Goal: Navigation & Orientation: Understand site structure

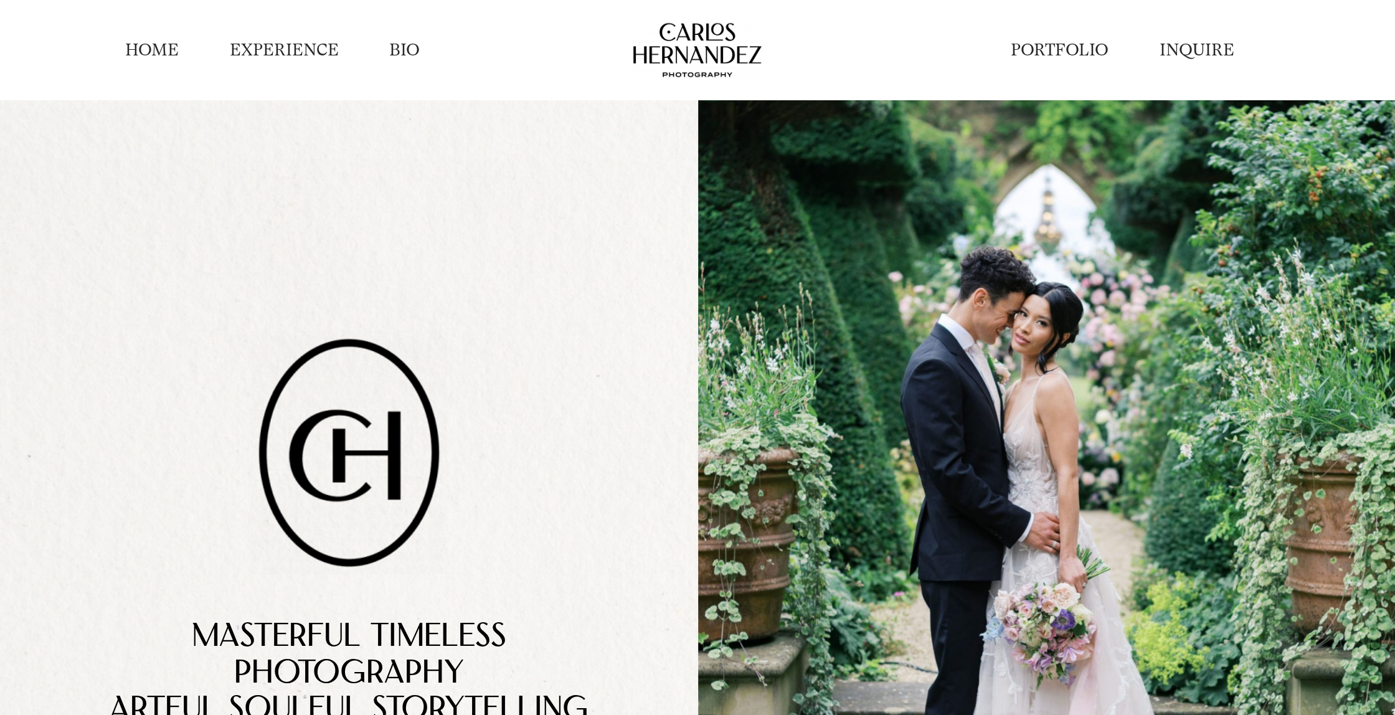
click at [275, 47] on link "EXPERIENCE" at bounding box center [284, 50] width 109 height 23
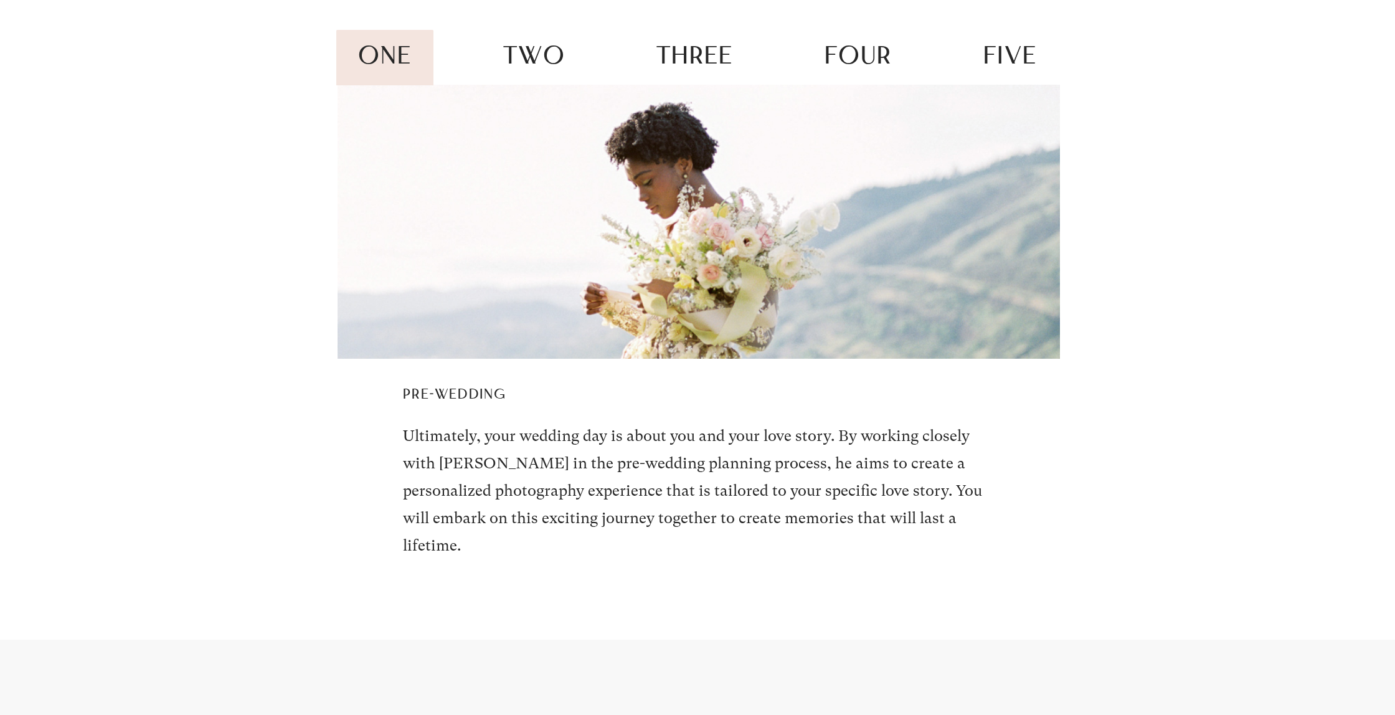
scroll to position [2550, 0]
click at [542, 65] on span "two" at bounding box center [534, 57] width 62 height 24
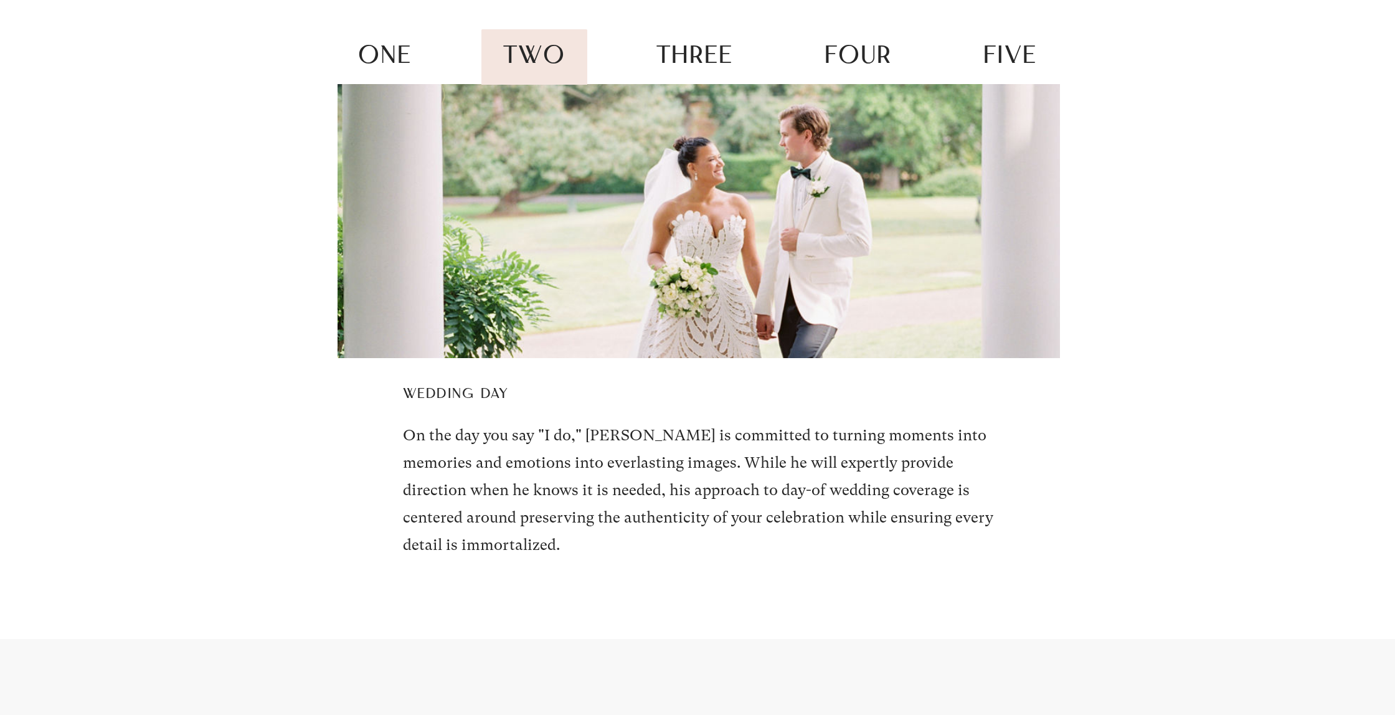
click at [684, 52] on span "three" at bounding box center [694, 57] width 77 height 24
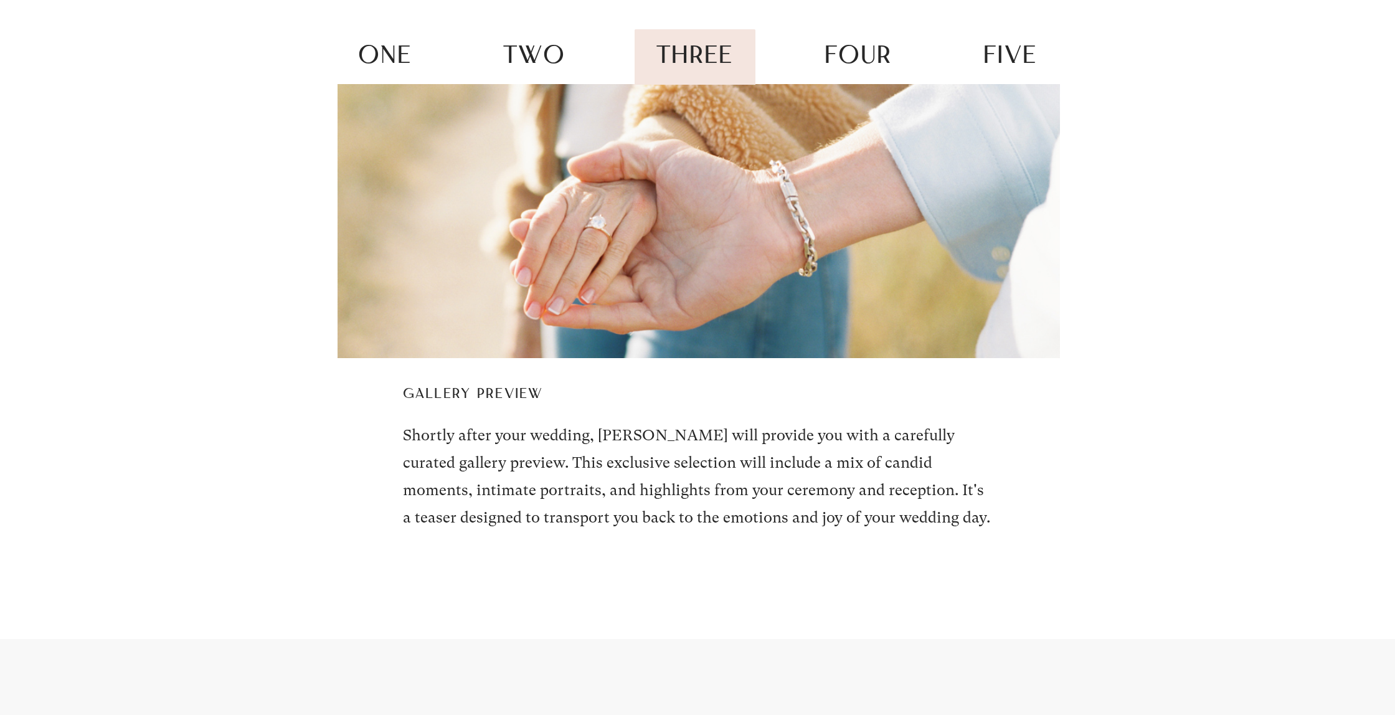
click at [844, 56] on span "four" at bounding box center [858, 57] width 67 height 24
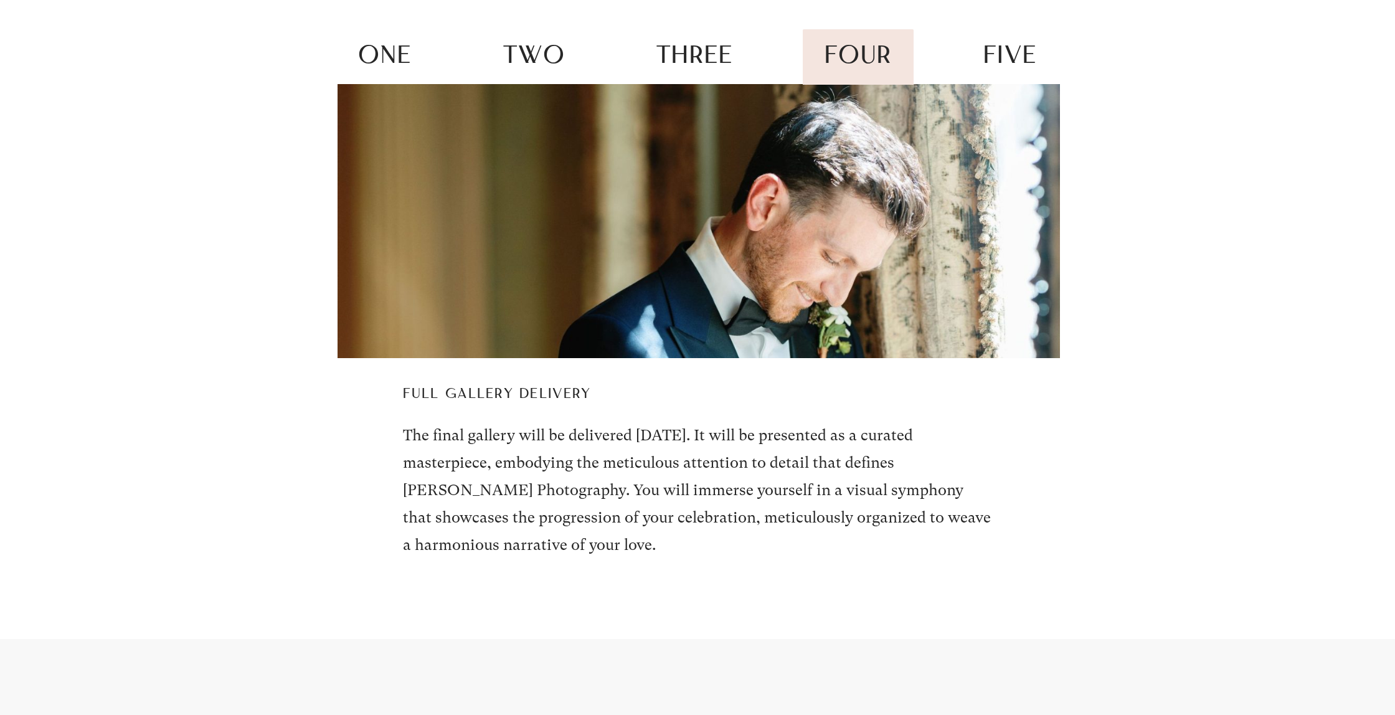
click at [987, 57] on span "five" at bounding box center [1010, 57] width 54 height 24
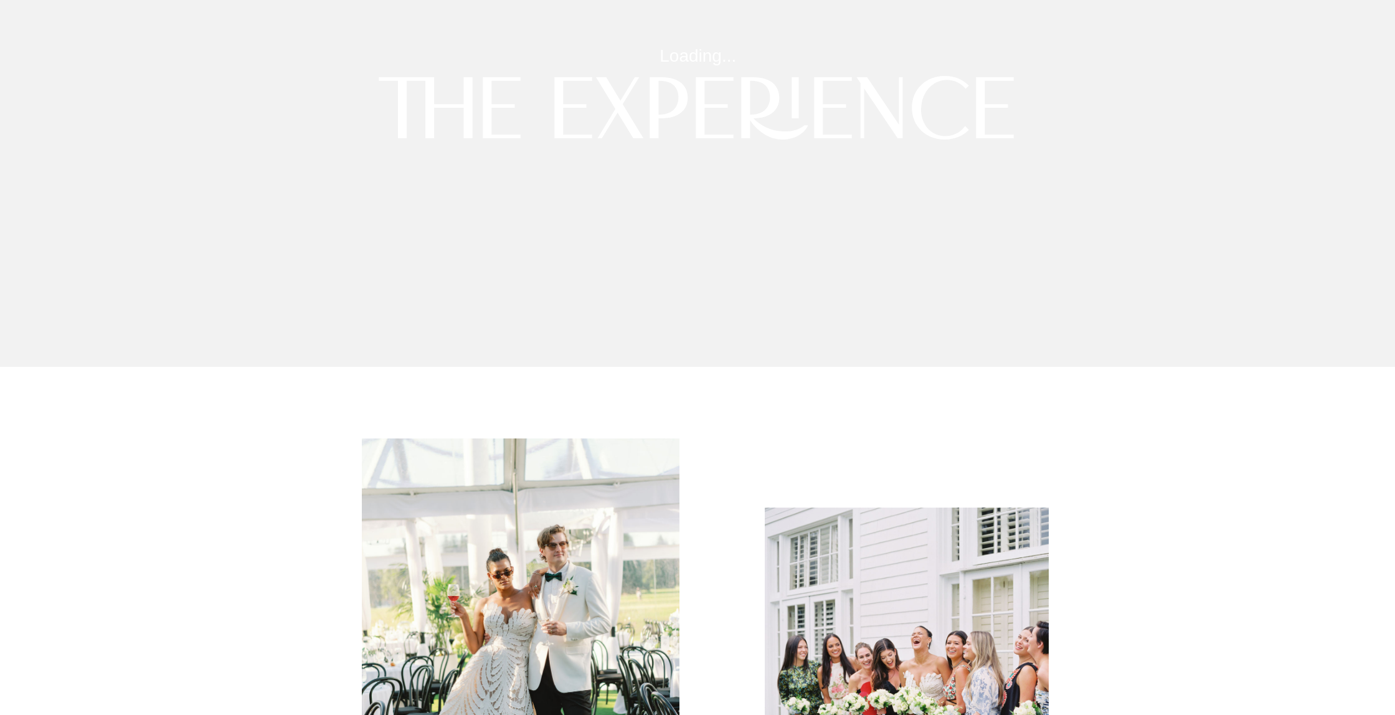
scroll to position [0, 0]
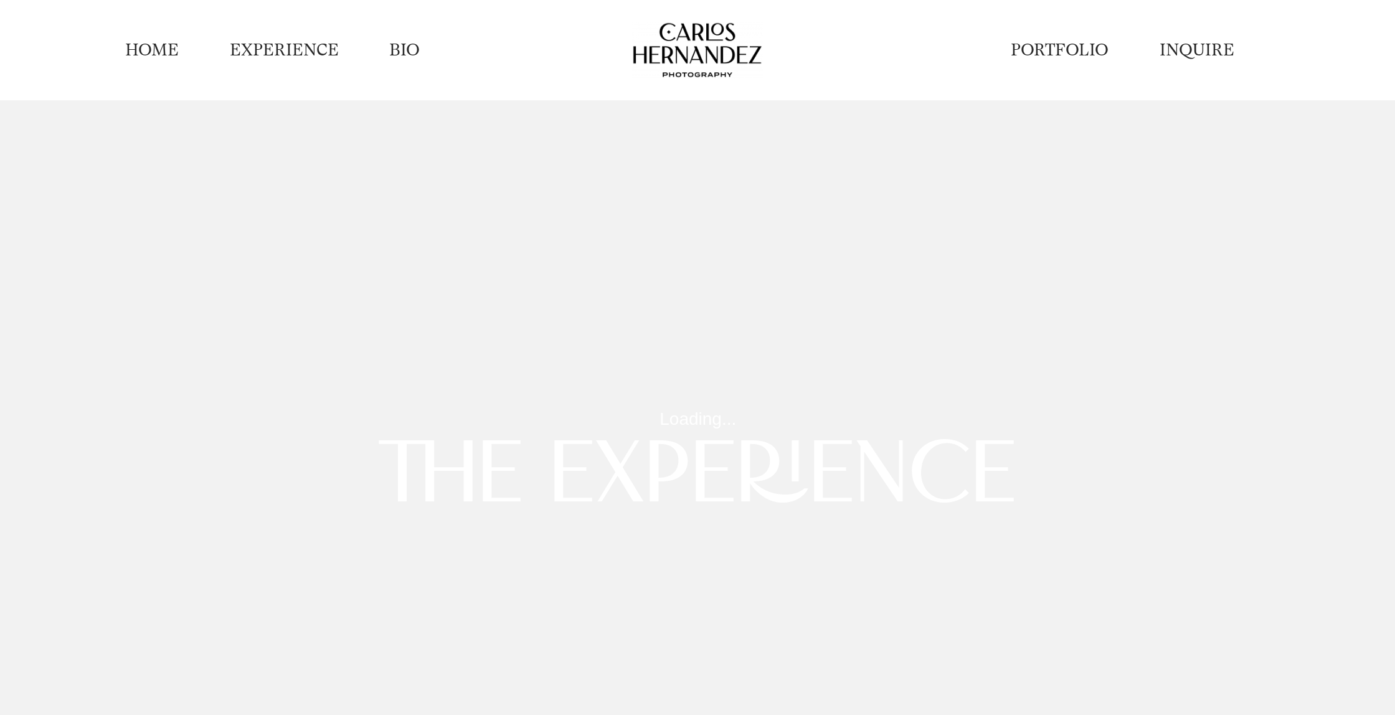
click at [417, 55] on link "BIO" at bounding box center [404, 50] width 31 height 23
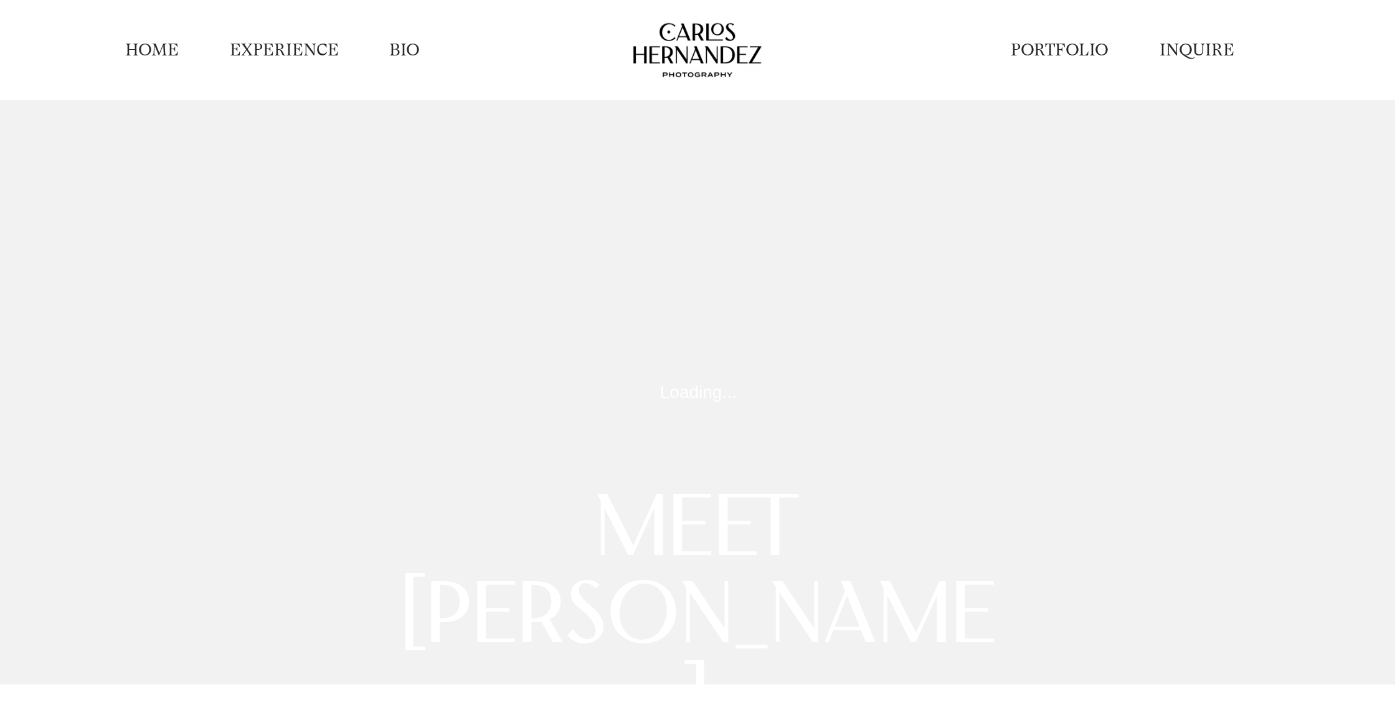
click at [1039, 47] on link "PORTFOLIO" at bounding box center [1060, 50] width 98 height 23
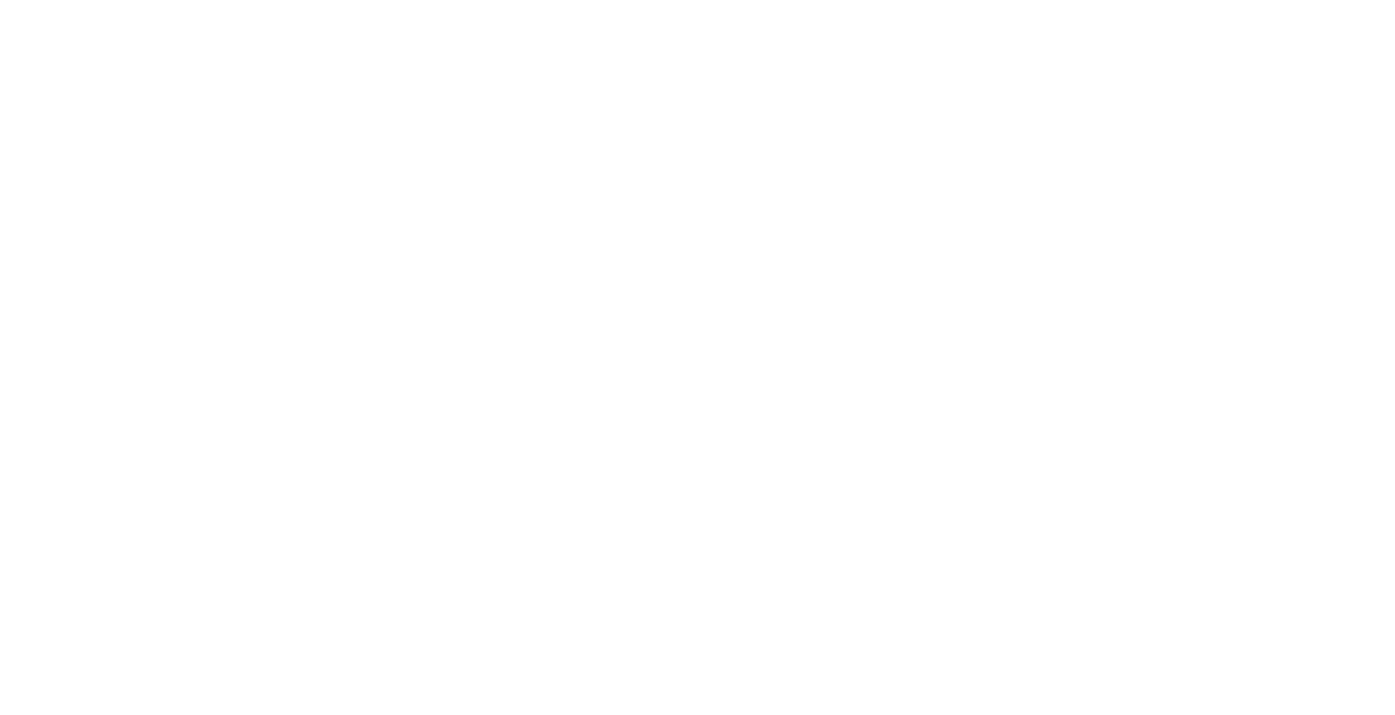
scroll to position [5173, 0]
